Goal: Transaction & Acquisition: Subscribe to service/newsletter

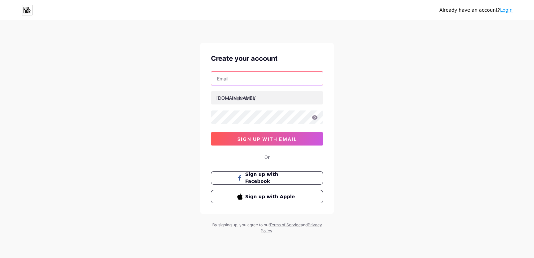
click at [250, 78] on input "text" at bounding box center [266, 78] width 111 height 13
type input "[EMAIL_ADDRESS][DOMAIN_NAME]"
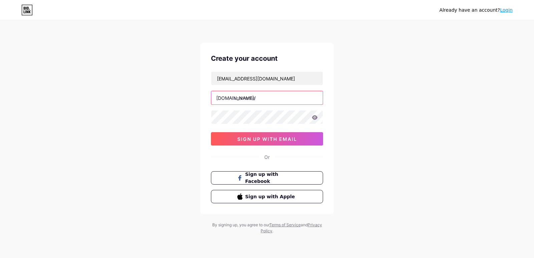
click at [261, 98] on input "text" at bounding box center [266, 97] width 111 height 13
type input "brealure"
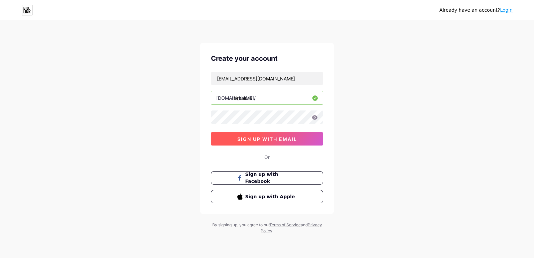
click at [274, 139] on span "sign up with email" at bounding box center [267, 139] width 60 height 6
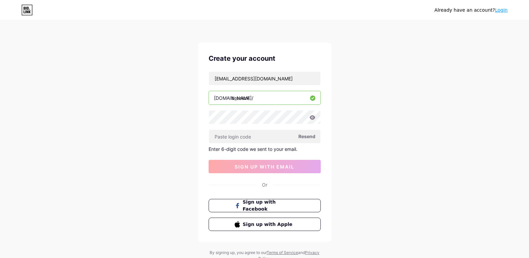
click at [313, 119] on icon at bounding box center [312, 117] width 6 height 4
click at [308, 136] on span "Resend" at bounding box center [306, 136] width 17 height 7
click at [278, 149] on div "Enter 6-digit code we sent to your email." at bounding box center [265, 149] width 112 height 6
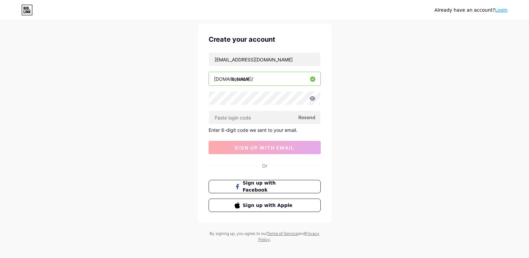
scroll to position [25, 0]
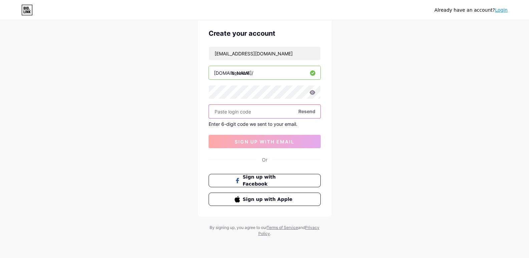
click at [275, 114] on input "text" at bounding box center [264, 111] width 111 height 13
paste input "631048"
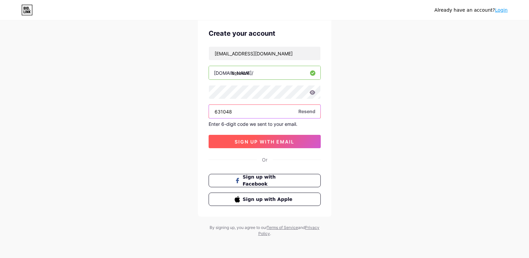
type input "631048"
click at [257, 142] on span "sign up with email" at bounding box center [265, 142] width 60 height 6
